Goal: Task Accomplishment & Management: Manage account settings

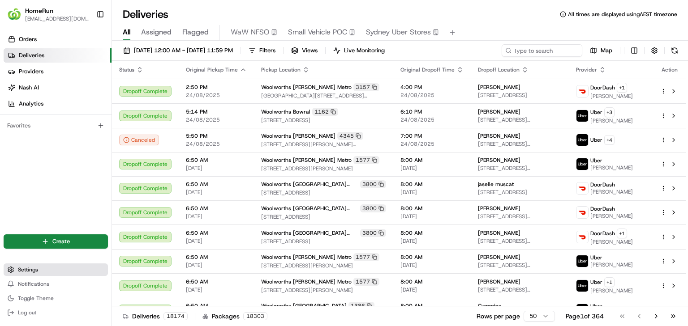
click at [67, 274] on button "Settings" at bounding box center [56, 270] width 104 height 13
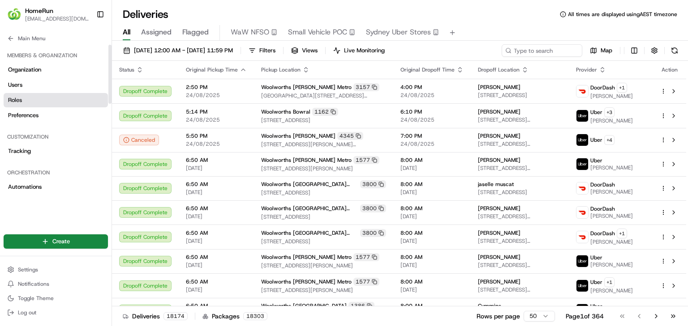
click at [68, 95] on link "Roles" at bounding box center [56, 100] width 104 height 14
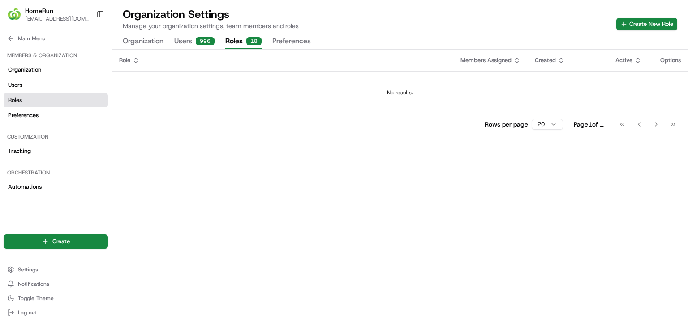
click at [185, 40] on button "Users 996" at bounding box center [194, 41] width 40 height 15
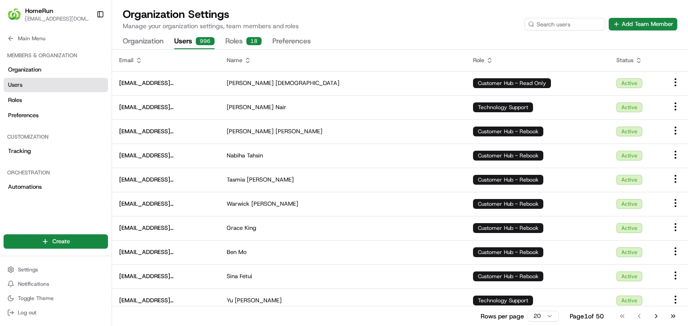
click at [372, 18] on div "Organization Settings Manage your organization settings, team members and roles…" at bounding box center [400, 18] width 554 height 23
click at [634, 21] on button "Add Team Member" at bounding box center [642, 24] width 68 height 13
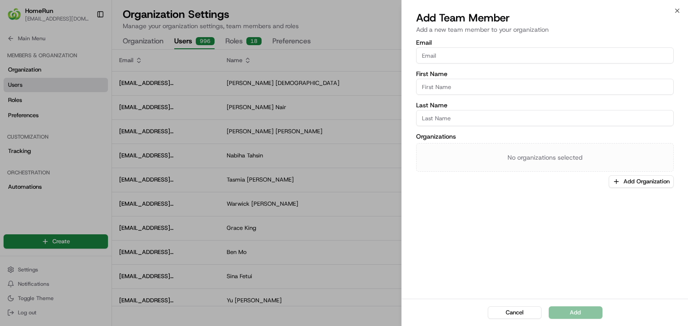
click at [511, 90] on input "First Name" at bounding box center [544, 87] width 257 height 16
paste input "Afreen [PERSON_NAME]"
type input "Afreen"
paste input "[PERSON_NAME]"
type input "[PERSON_NAME]"
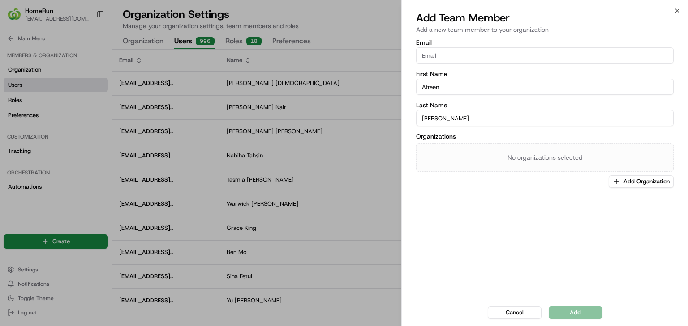
click at [539, 54] on input "Email" at bounding box center [544, 55] width 257 height 16
paste input "[EMAIL_ADDRESS][DOMAIN_NAME]"
type input "[EMAIL_ADDRESS][DOMAIN_NAME]"
click at [629, 182] on button "Add Organization" at bounding box center [640, 181] width 65 height 13
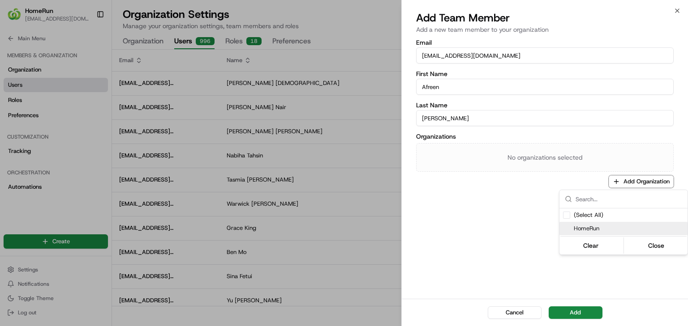
click at [593, 227] on span "HomeRun" at bounding box center [628, 229] width 110 height 8
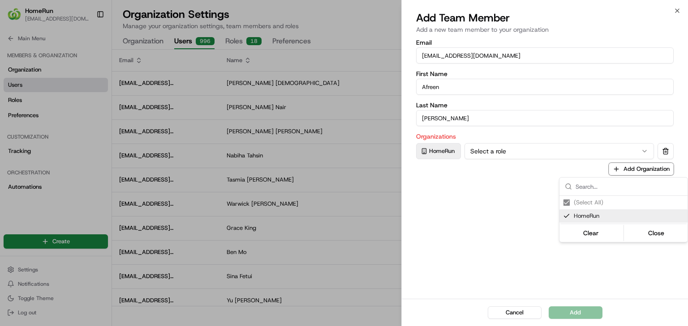
click at [563, 155] on div at bounding box center [344, 163] width 688 height 326
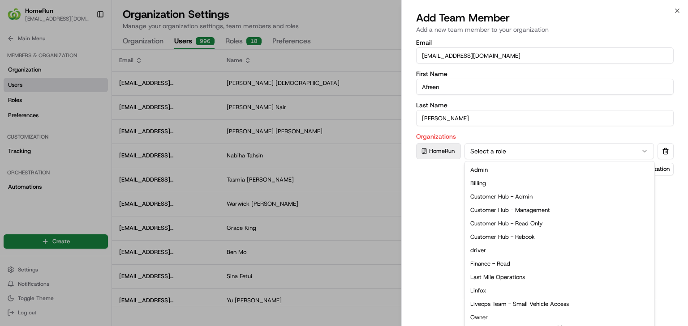
click at [548, 154] on button "Select a role" at bounding box center [558, 151] width 189 height 16
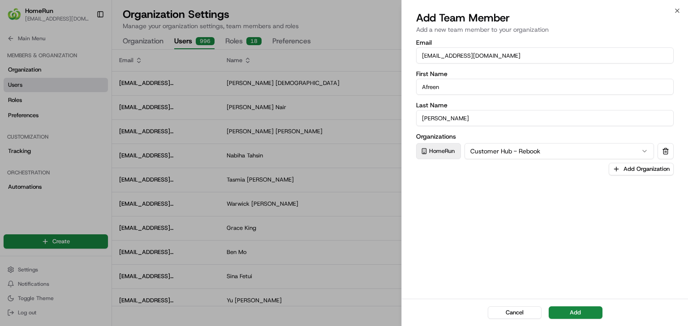
click at [483, 218] on div "Email [EMAIL_ADDRESS][DOMAIN_NAME] First Name [PERSON_NAME] Last Name [PERSON_N…" at bounding box center [545, 168] width 286 height 261
click at [568, 312] on button "Add" at bounding box center [575, 313] width 54 height 13
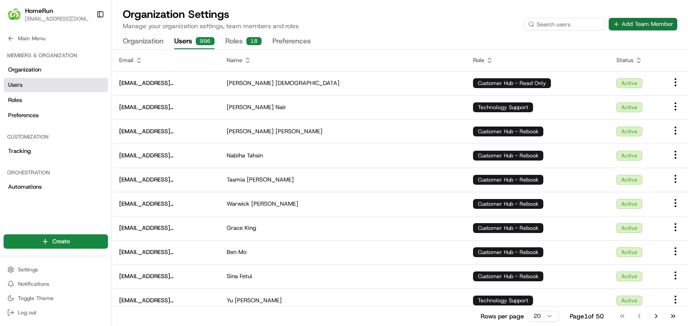
click at [655, 21] on button "Add Team Member" at bounding box center [642, 24] width 68 height 13
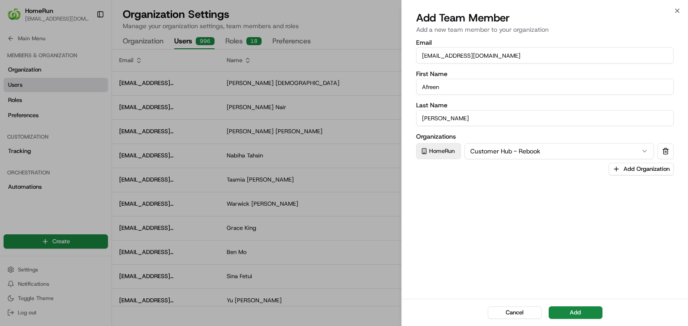
click at [534, 54] on input "[EMAIL_ADDRESS][DOMAIN_NAME]" at bounding box center [544, 55] width 257 height 16
paste input "leahy1"
type input "[EMAIL_ADDRESS][DOMAIN_NAME]"
paste input "[PERSON_NAME]"
type input "[PERSON_NAME]"
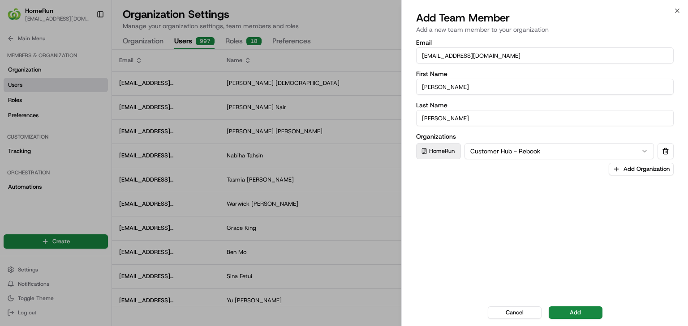
paste input "[PERSON_NAME]"
type input "[PERSON_NAME]"
click at [551, 222] on div "Email [EMAIL_ADDRESS][DOMAIN_NAME] First Name [PERSON_NAME] Last Name [PERSON_N…" at bounding box center [545, 168] width 286 height 261
click at [580, 309] on button "Add" at bounding box center [575, 313] width 54 height 13
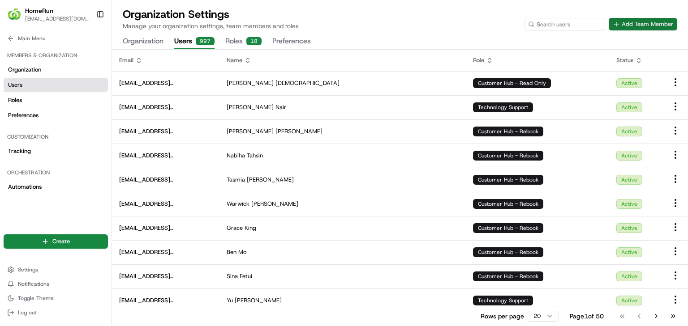
click at [632, 23] on button "Add Team Member" at bounding box center [642, 24] width 68 height 13
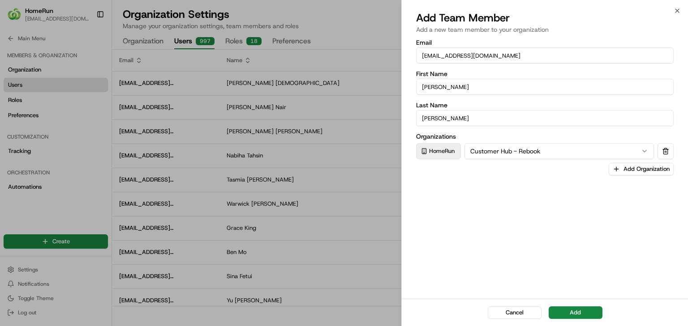
paste input "[PERSON_NAME]"
type input "[EMAIL_ADDRESS][DOMAIN_NAME]"
drag, startPoint x: 530, startPoint y: 54, endPoint x: 523, endPoint y: 54, distance: 7.6
click at [530, 54] on input "[EMAIL_ADDRESS][DOMAIN_NAME]" at bounding box center [544, 55] width 257 height 16
paste input "[PERSON_NAME]"
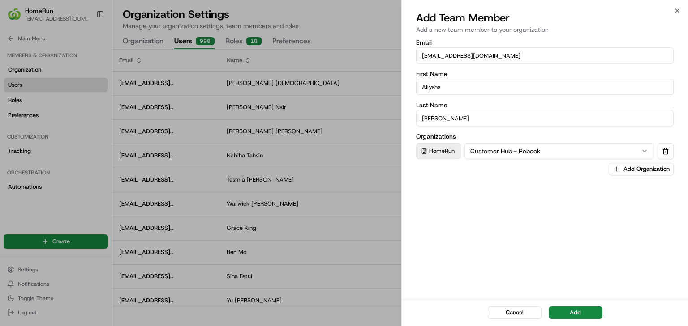
type input "Allysha"
paste input "[PERSON_NAME]"
type input "[PERSON_NAME]"
click at [541, 202] on div "Email [EMAIL_ADDRESS][DOMAIN_NAME] First Name [PERSON_NAME] Last Name [PERSON_N…" at bounding box center [545, 168] width 286 height 261
click at [579, 314] on button "Add" at bounding box center [575, 313] width 54 height 13
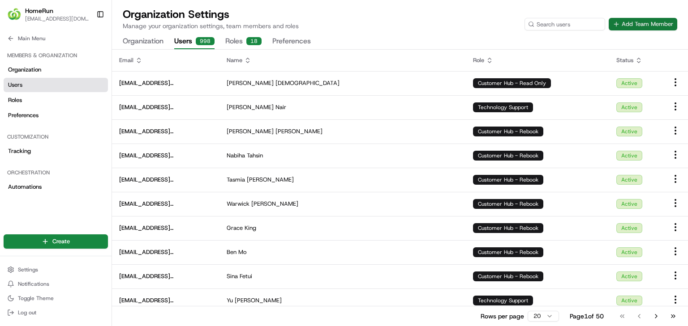
click at [640, 21] on button "Add Team Member" at bounding box center [642, 24] width 68 height 13
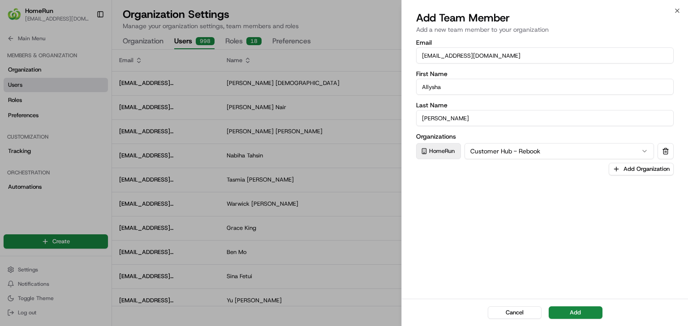
click at [559, 59] on input "[EMAIL_ADDRESS][DOMAIN_NAME]" at bounding box center [544, 55] width 257 height 16
paste input "ctobin1"
type input "[EMAIL_ADDRESS][DOMAIN_NAME]"
paste input "[PERSON_NAME]"
type input "Conor"
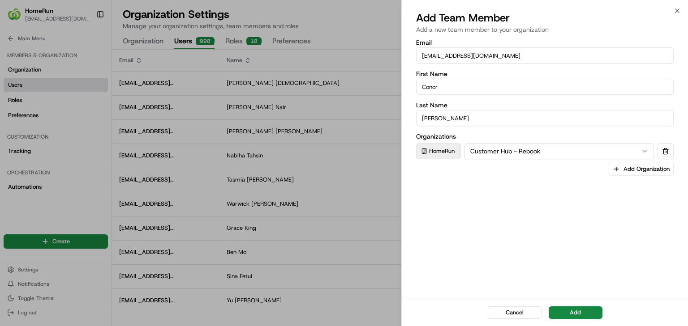
paste input "[PERSON_NAME]"
type input "[PERSON_NAME]"
click at [571, 310] on button "Add" at bounding box center [575, 313] width 54 height 13
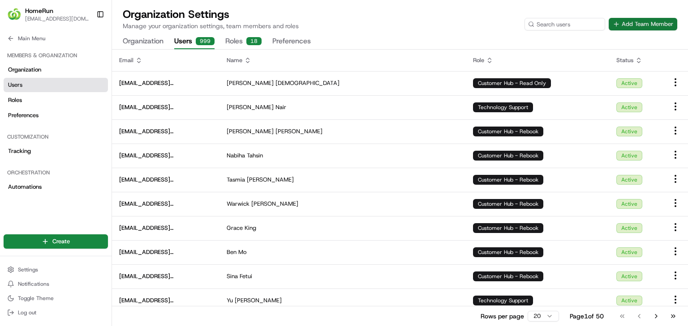
click at [635, 21] on button "Add Team Member" at bounding box center [642, 24] width 68 height 13
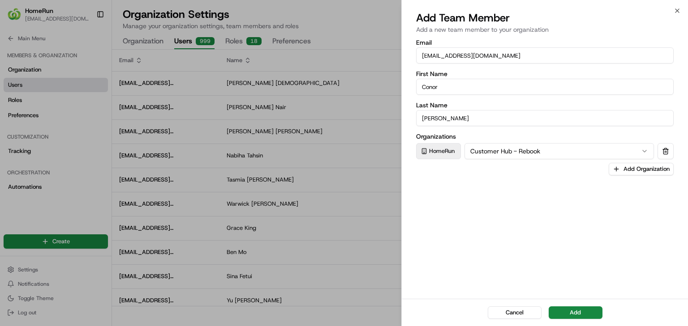
click at [523, 56] on input "[EMAIL_ADDRESS][DOMAIN_NAME]" at bounding box center [544, 55] width 257 height 16
paste input "kahlo"
type input "[EMAIL_ADDRESS][DOMAIN_NAME]"
paste input "[PERSON_NAME]"
type input "Csavier"
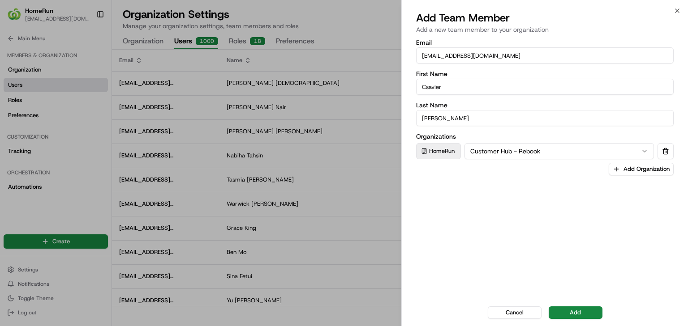
paste input "Kahlo"
type input "Kahlo"
click at [573, 308] on button "Add" at bounding box center [575, 313] width 54 height 13
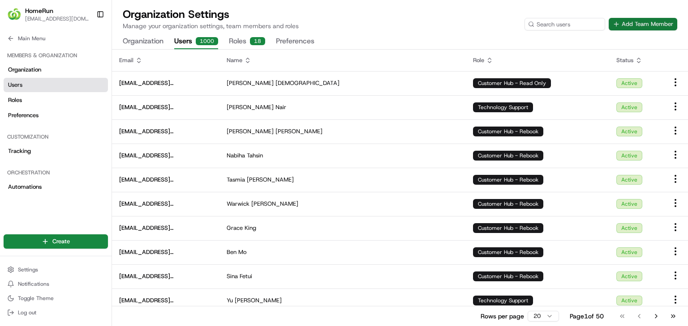
click at [642, 23] on button "Add Team Member" at bounding box center [642, 24] width 68 height 13
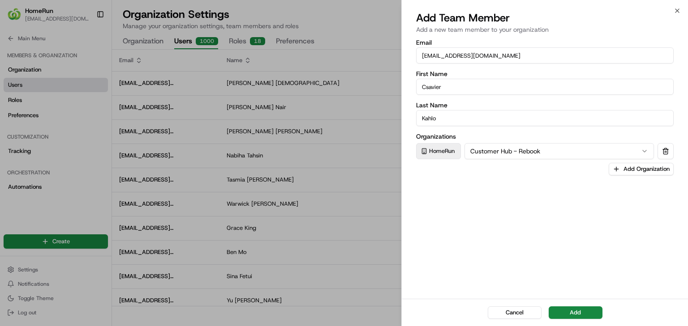
click at [539, 60] on input "[EMAIL_ADDRESS][DOMAIN_NAME]" at bounding box center [544, 55] width 257 height 16
paste input "dseak"
type input "[EMAIL_ADDRESS][DOMAIN_NAME]"
paste input "[PERSON_NAME]"
type input "[PERSON_NAME]"
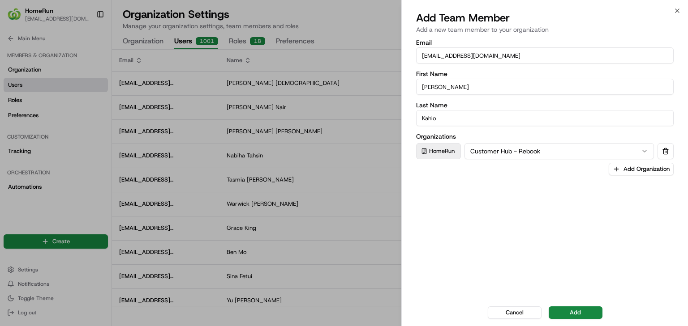
paste input "Seak"
type input "Seak"
click at [571, 312] on button "Add" at bounding box center [575, 313] width 54 height 13
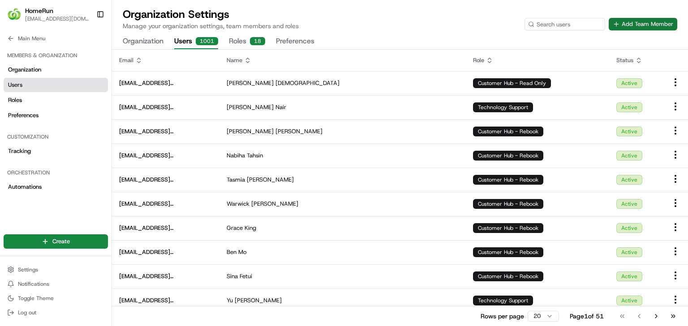
click at [627, 25] on button "Add Team Member" at bounding box center [642, 24] width 68 height 13
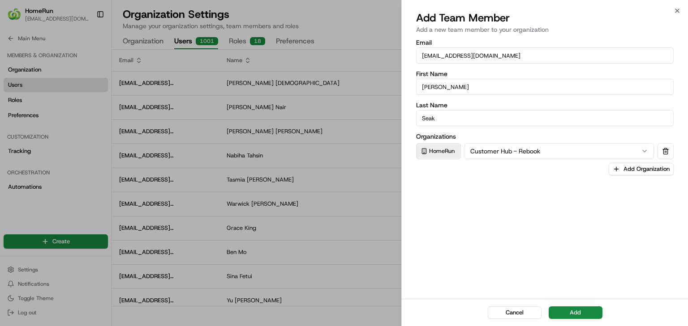
click at [536, 55] on input "[EMAIL_ADDRESS][DOMAIN_NAME]" at bounding box center [544, 55] width 257 height 16
paste input "frahman3"
type input "[EMAIL_ADDRESS][DOMAIN_NAME]"
paste input "[PERSON_NAME]"
type input "[PERSON_NAME]"
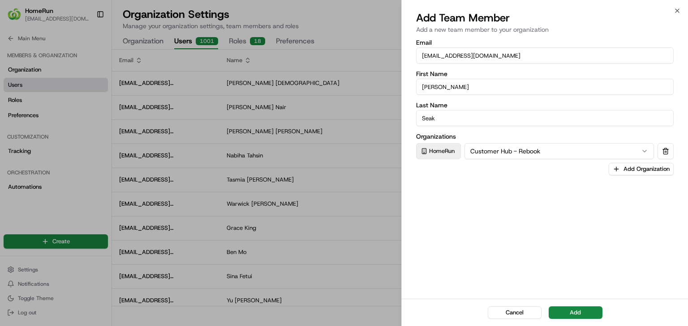
paste input "[PERSON_NAME]"
type input "[PERSON_NAME]"
click at [573, 310] on button "Add" at bounding box center [575, 313] width 54 height 13
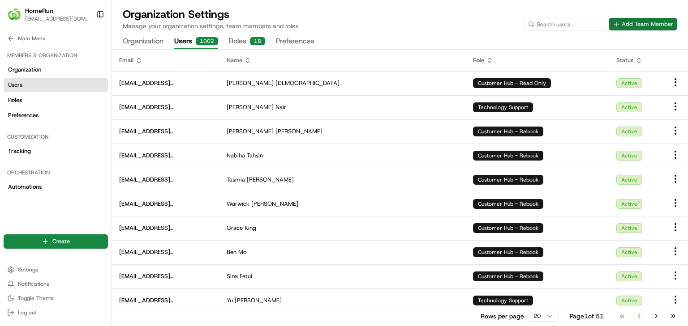
click at [634, 20] on button "Add Team Member" at bounding box center [642, 24] width 68 height 13
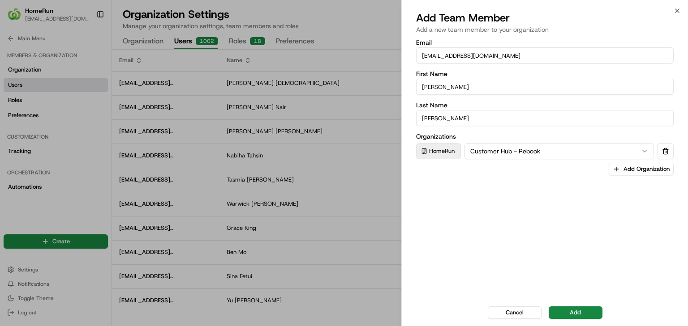
click at [512, 56] on input "[EMAIL_ADDRESS][DOMAIN_NAME]" at bounding box center [544, 55] width 257 height 16
paste input "hdawson"
type input "[EMAIL_ADDRESS][DOMAIN_NAME]"
paste input "[PERSON_NAME]"
type input "[PERSON_NAME]"
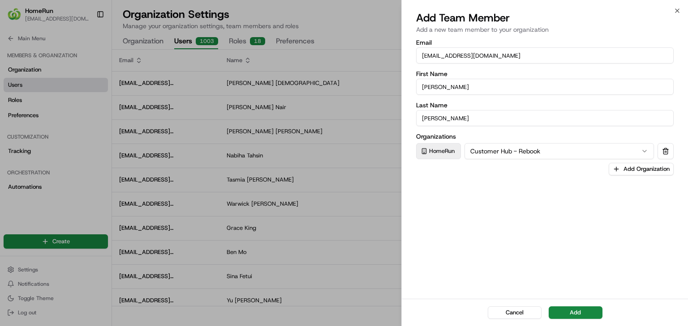
paste input "Dawso"
type input "[PERSON_NAME]"
drag, startPoint x: 557, startPoint y: 276, endPoint x: 567, endPoint y: 284, distance: 12.7
click at [557, 276] on div "Email [EMAIL_ADDRESS][DOMAIN_NAME] First Name [PERSON_NAME] Last Name [PERSON_N…" at bounding box center [545, 168] width 286 height 261
click at [575, 312] on button "Add" at bounding box center [575, 313] width 54 height 13
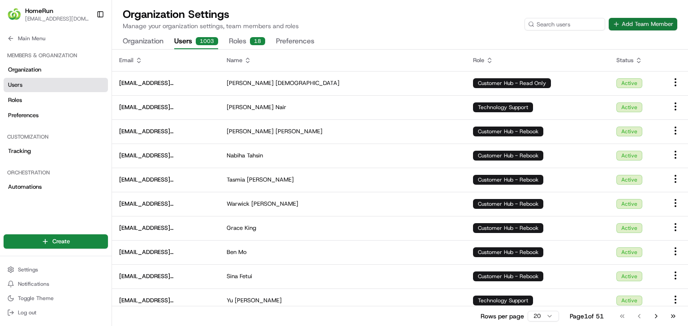
click at [633, 18] on button "Add Team Member" at bounding box center [642, 24] width 68 height 13
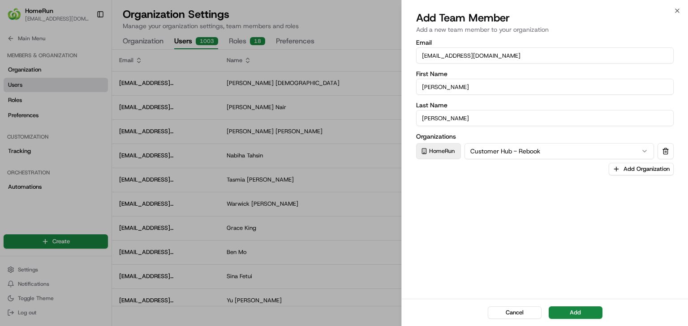
click at [563, 63] on input "[EMAIL_ADDRESS][DOMAIN_NAME]" at bounding box center [544, 55] width 257 height 16
paste input "iacharya"
type input "[EMAIL_ADDRESS][DOMAIN_NAME]"
paste input "[PERSON_NAME]"
type input "[PERSON_NAME]"
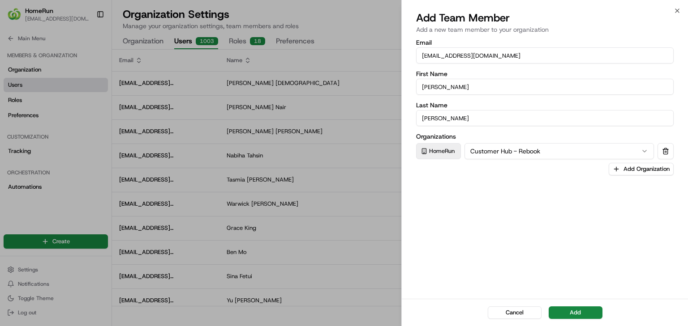
paste input "Acharya"
type input "Acharya"
click at [573, 314] on button "Add" at bounding box center [575, 313] width 54 height 13
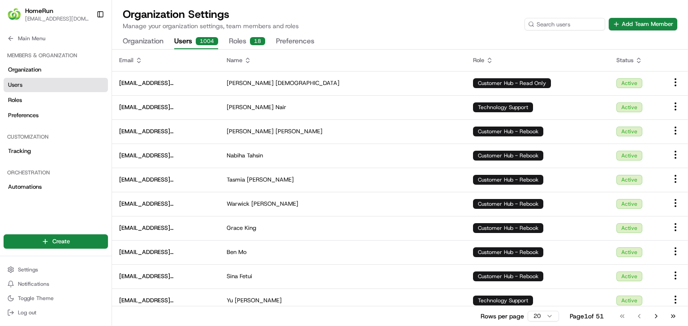
click at [629, 30] on div "Organization Settings Manage your organization settings, team members and roles…" at bounding box center [400, 28] width 576 height 42
click at [635, 27] on button "Add Team Member" at bounding box center [642, 24] width 68 height 13
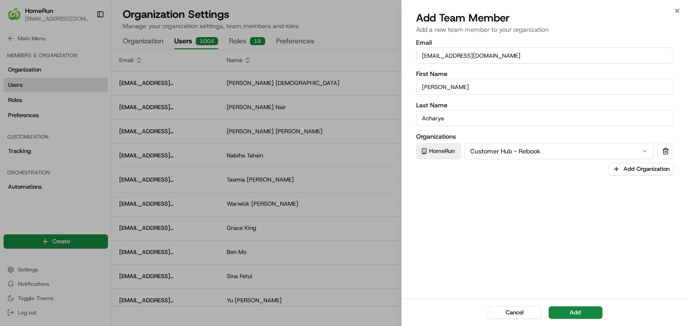
click at [525, 58] on input "[EMAIL_ADDRESS][DOMAIN_NAME]" at bounding box center [544, 55] width 257 height 16
paste input "jgilmore"
type input "[EMAIL_ADDRESS][DOMAIN_NAME]"
paste input "[PERSON_NAME]"
type input "Jordan"
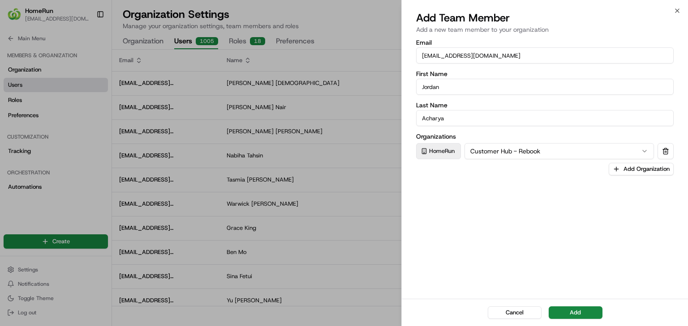
paste input "[PERSON_NAME]"
type input "[PERSON_NAME]"
click at [547, 250] on div "Email [EMAIL_ADDRESS][DOMAIN_NAME] First Name [PERSON_NAME] Last Name [PERSON_N…" at bounding box center [545, 168] width 286 height 261
click at [568, 308] on button "Add" at bounding box center [575, 313] width 54 height 13
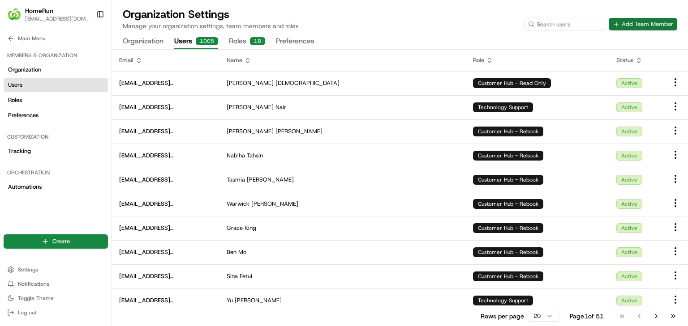
click at [627, 27] on button "Add Team Member" at bounding box center [642, 24] width 68 height 13
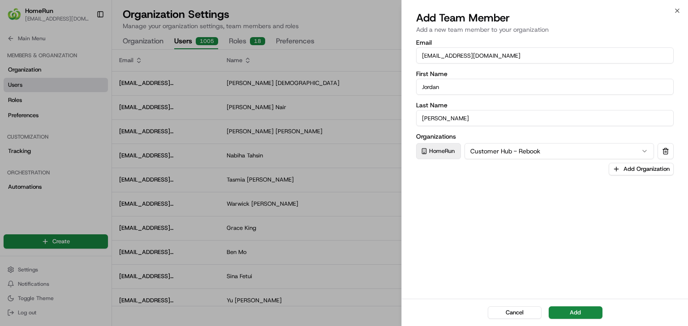
click at [557, 62] on input "[EMAIL_ADDRESS][DOMAIN_NAME]" at bounding box center [544, 55] width 257 height 16
paste input "kkalfagiannis"
type input "[EMAIL_ADDRESS][DOMAIN_NAME]"
paste input "[PERSON_NAME]"
type input "Kanyanatt"
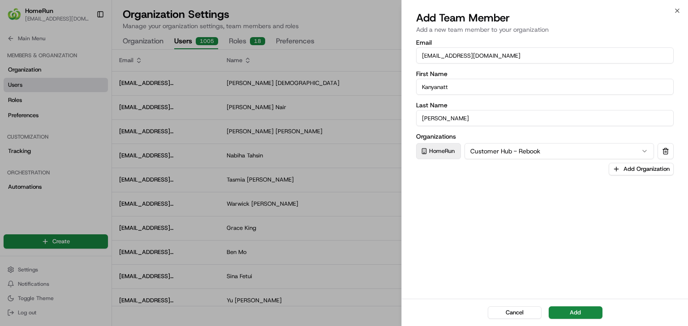
paste input "Kalfagiannis"
type input "Kalfagiannis"
click at [574, 313] on button "Add" at bounding box center [575, 313] width 54 height 13
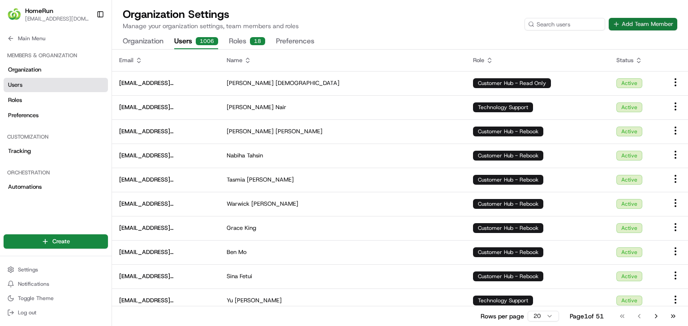
click at [620, 22] on button "Add Team Member" at bounding box center [642, 24] width 68 height 13
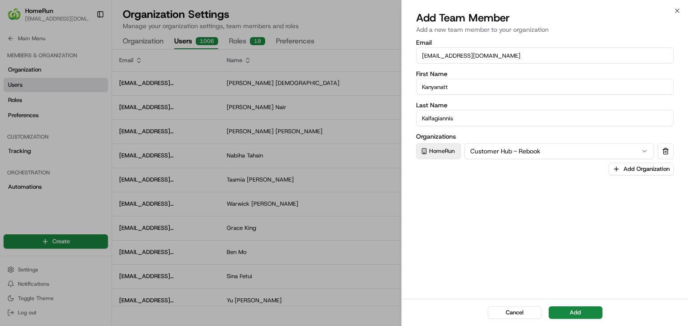
click at [524, 61] on input "[EMAIL_ADDRESS][DOMAIN_NAME]" at bounding box center [544, 55] width 257 height 16
paste input "vaele"
type input "[EMAIL_ADDRESS][DOMAIN_NAME]"
paste input "[PERSON_NAME] Vaele"
type input "Katerina"
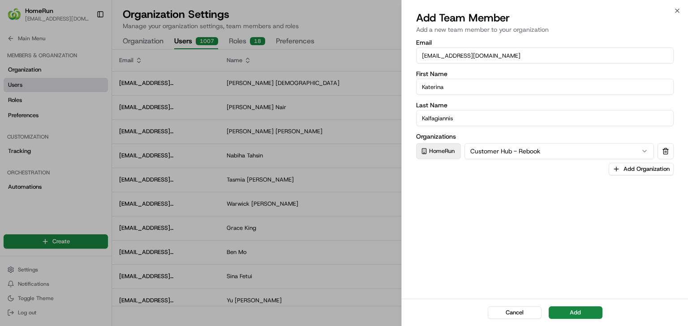
paste input "Vaele"
type input "Vaele"
click at [569, 308] on button "Add" at bounding box center [575, 313] width 54 height 13
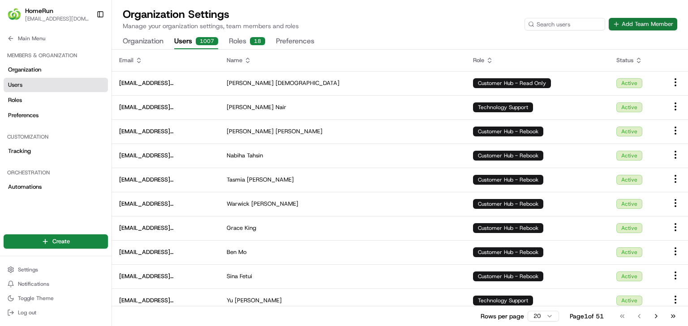
click at [634, 21] on button "Add Team Member" at bounding box center [642, 24] width 68 height 13
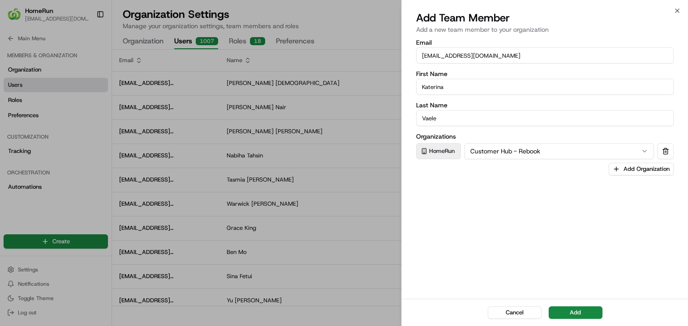
click at [524, 59] on input "[EMAIL_ADDRESS][DOMAIN_NAME]" at bounding box center [544, 55] width 257 height 16
paste input "mratucoka"
type input "[EMAIL_ADDRESS][DOMAIN_NAME]"
paste input "[PERSON_NAME]"
type input "[PERSON_NAME]"
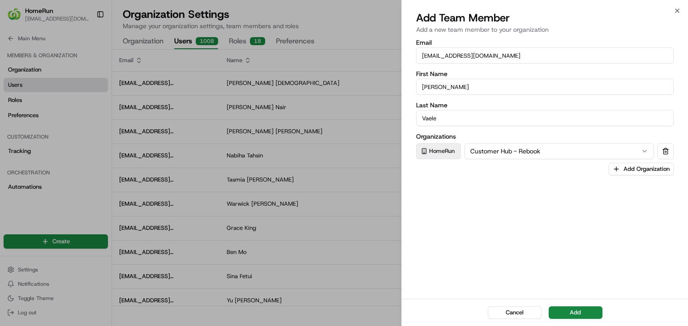
paste input "Ratucoka"
type input "Ratucoka"
click at [575, 314] on button "Add" at bounding box center [575, 313] width 54 height 13
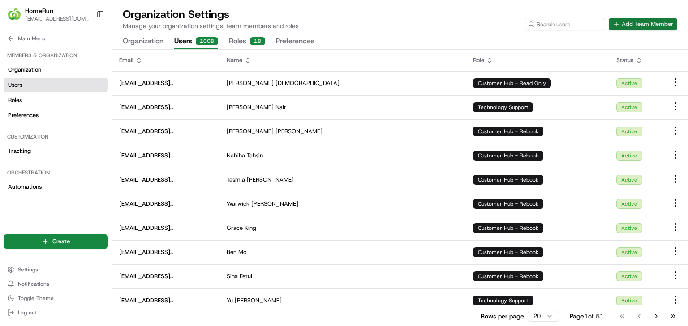
click at [630, 26] on button "Add Team Member" at bounding box center [642, 24] width 68 height 13
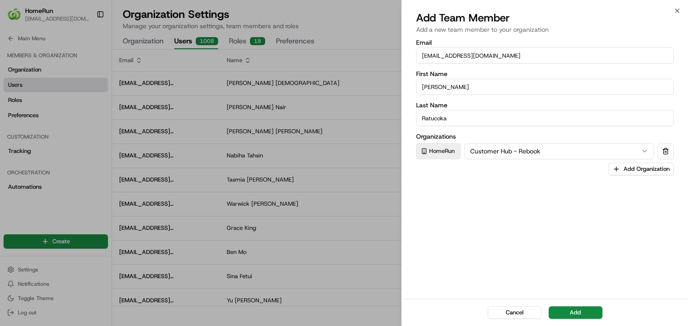
click at [567, 63] on input "[EMAIL_ADDRESS][DOMAIN_NAME]" at bounding box center [544, 55] width 257 height 16
paste input "ngambo"
type input "[EMAIL_ADDRESS][DOMAIN_NAME]"
paste input "[PERSON_NAME]"
type input "Nikholo"
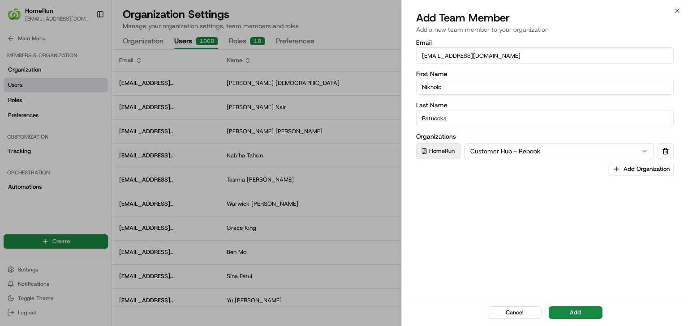
paste input "Gambo"
type input "[PERSON_NAME]"
click at [584, 312] on button "Add" at bounding box center [575, 313] width 54 height 13
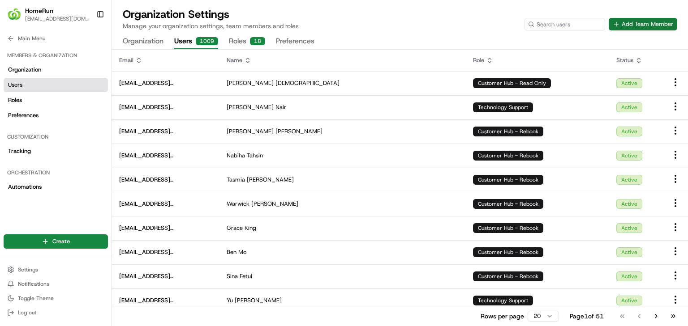
click at [637, 25] on button "Add Team Member" at bounding box center [642, 24] width 68 height 13
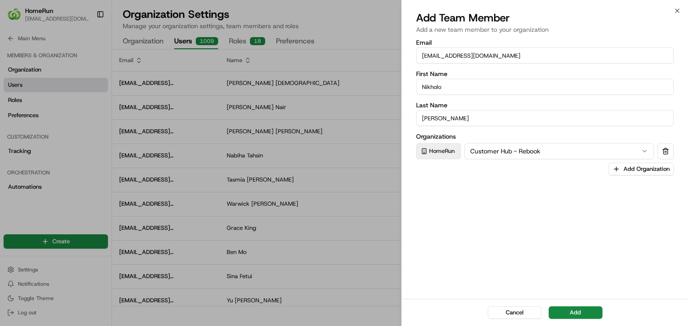
click at [566, 55] on input "[EMAIL_ADDRESS][DOMAIN_NAME]" at bounding box center [544, 55] width 257 height 16
paste input "rdsouza9"
type input "[EMAIL_ADDRESS][DOMAIN_NAME]"
paste input "[PERSON_NAME]"
type input "[PERSON_NAME]"
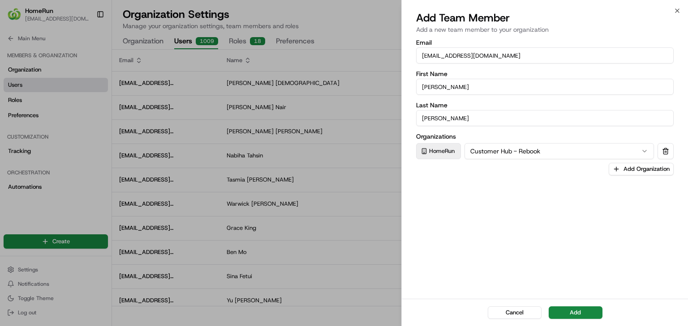
paste input "D'Souz"
type input "[PERSON_NAME]"
click at [569, 309] on button "Add" at bounding box center [575, 313] width 54 height 13
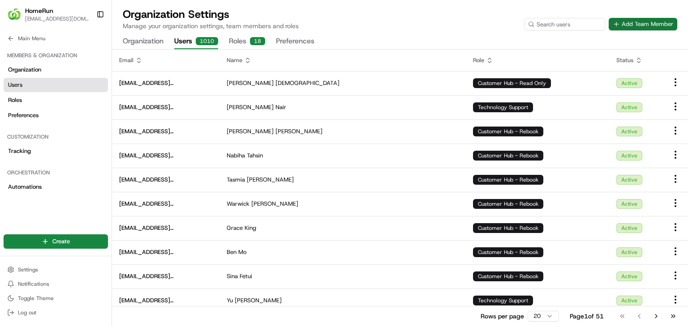
click at [640, 21] on button "Add Team Member" at bounding box center [642, 24] width 68 height 13
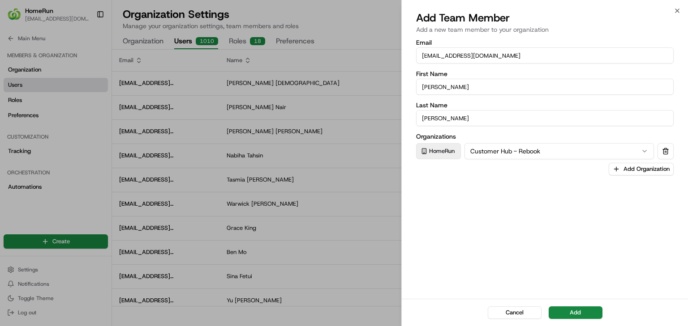
click at [555, 54] on input "[EMAIL_ADDRESS][DOMAIN_NAME]" at bounding box center [544, 55] width 257 height 16
paste input "prentice"
type input "[EMAIL_ADDRESS][DOMAIN_NAME]"
paste input "[PERSON_NAME]"
type input "[PERSON_NAME]"
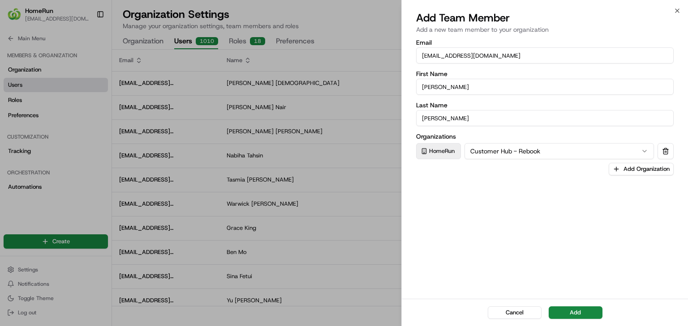
paste input "Prentice"
type input "Prentice"
drag, startPoint x: 532, startPoint y: 283, endPoint x: 539, endPoint y: 294, distance: 13.2
click at [533, 283] on div "Email [EMAIL_ADDRESS][DOMAIN_NAME] First Name [PERSON_NAME] Name [PERSON_NAME] …" at bounding box center [545, 168] width 286 height 261
click at [568, 312] on button "Add" at bounding box center [575, 313] width 54 height 13
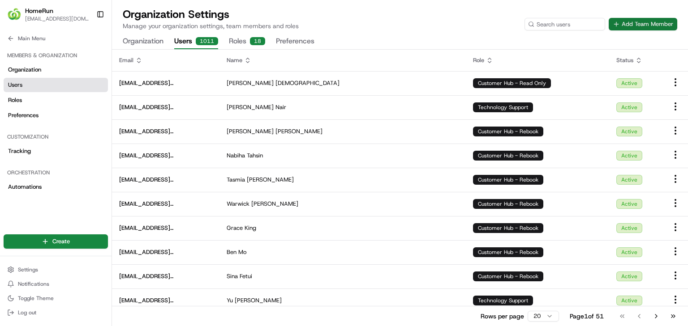
click at [632, 26] on button "Add Team Member" at bounding box center [642, 24] width 68 height 13
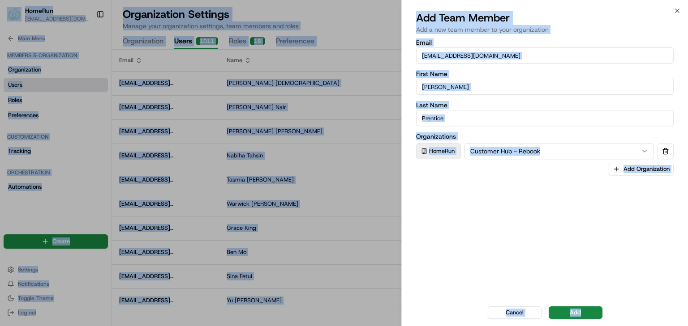
click at [537, 56] on input "[EMAIL_ADDRESS][DOMAIN_NAME]" at bounding box center [544, 55] width 257 height 16
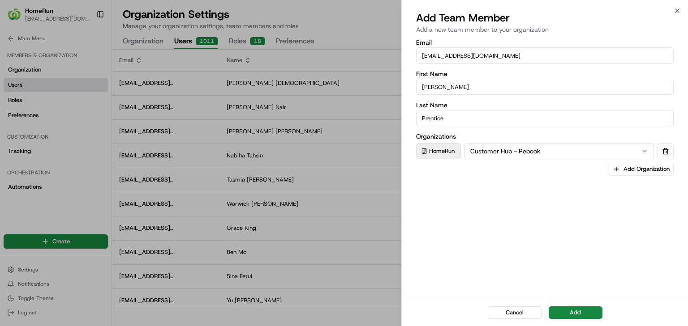
paste input "tpereira1"
type input "[EMAIL_ADDRESS][DOMAIN_NAME]"
paste input "[PERSON_NAME]"
type input "[DEMOGRAPHIC_DATA]"
paste input "ereira"
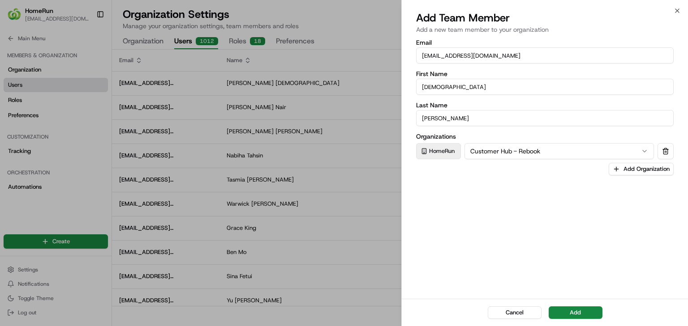
type input "[PERSON_NAME]"
click at [492, 226] on div "Email [EMAIL_ADDRESS][DOMAIN_NAME] First Name Thais Last Name [PERSON_NAME] Org…" at bounding box center [545, 168] width 286 height 261
click at [575, 311] on button "Add" at bounding box center [575, 313] width 54 height 13
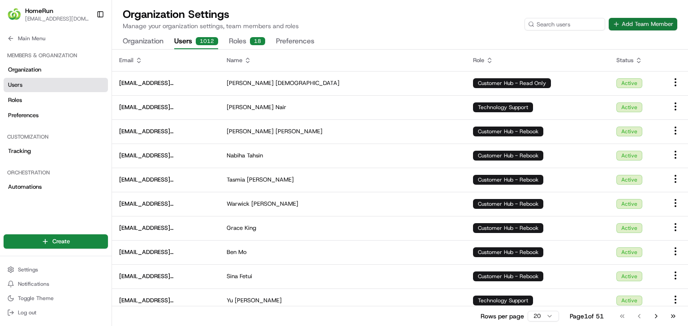
click at [633, 26] on button "Add Team Member" at bounding box center [642, 24] width 68 height 13
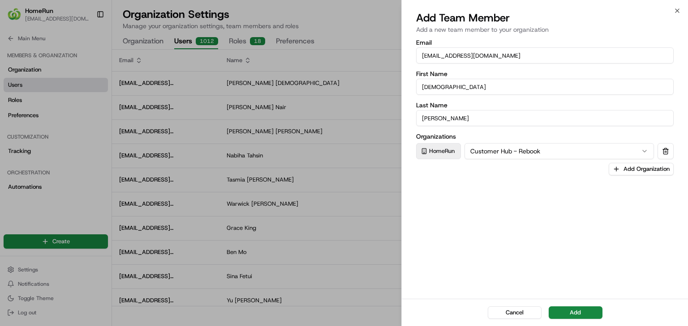
click at [561, 58] on input "[EMAIL_ADDRESS][DOMAIN_NAME]" at bounding box center [544, 55] width 257 height 16
paste input "vmandayam"
type input "[EMAIL_ADDRESS][DOMAIN_NAME]"
paste input "[PERSON_NAME]"
type input "[DEMOGRAPHIC_DATA]"
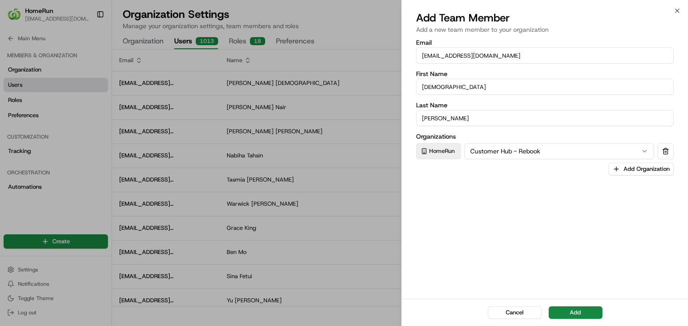
paste input "[PERSON_NAME]"
type input "[PERSON_NAME]"
click at [532, 256] on div "Email [EMAIL_ADDRESS][DOMAIN_NAME] First Name [PERSON_NAME] Last Name [PERSON_N…" at bounding box center [545, 168] width 286 height 261
click at [578, 312] on button "Add" at bounding box center [575, 313] width 54 height 13
